Goal: Transaction & Acquisition: Purchase product/service

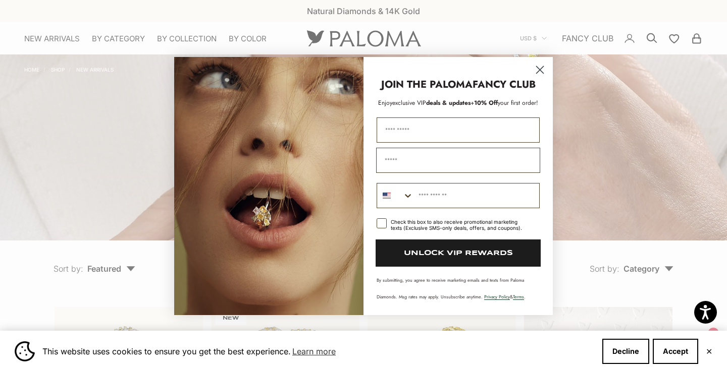
click at [541, 67] on circle "Close dialog" at bounding box center [539, 70] width 17 height 17
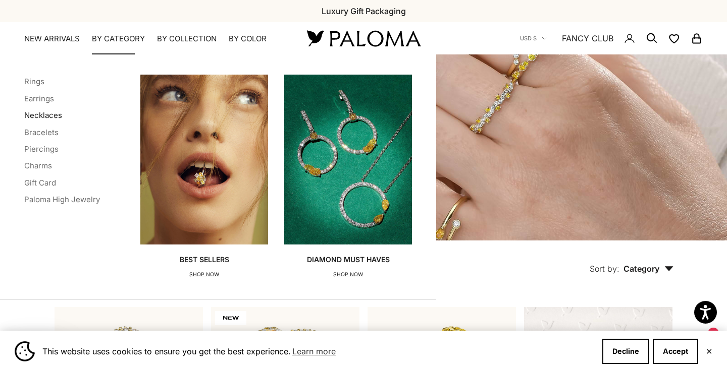
click at [52, 113] on link "Necklaces" at bounding box center [43, 116] width 38 height 10
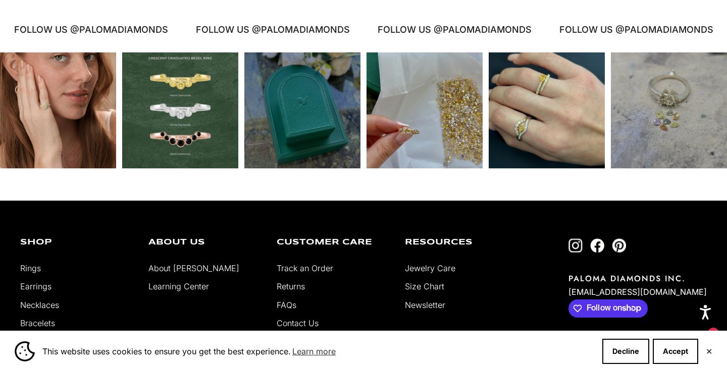
scroll to position [1651, 0]
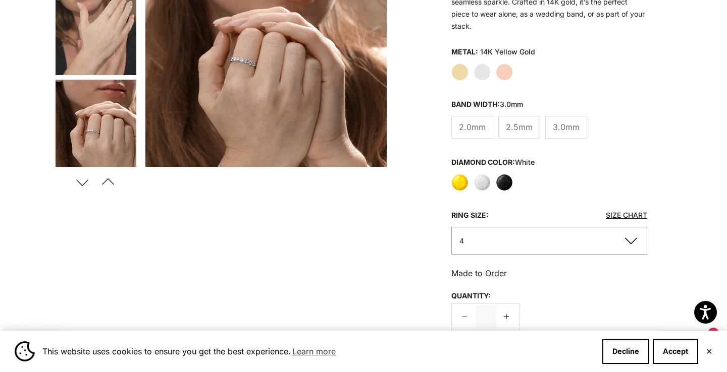
scroll to position [59, 0]
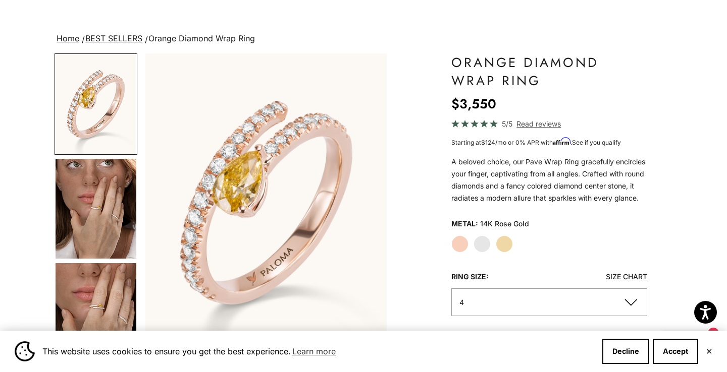
scroll to position [47, 0]
